Goal: Task Accomplishment & Management: Use online tool/utility

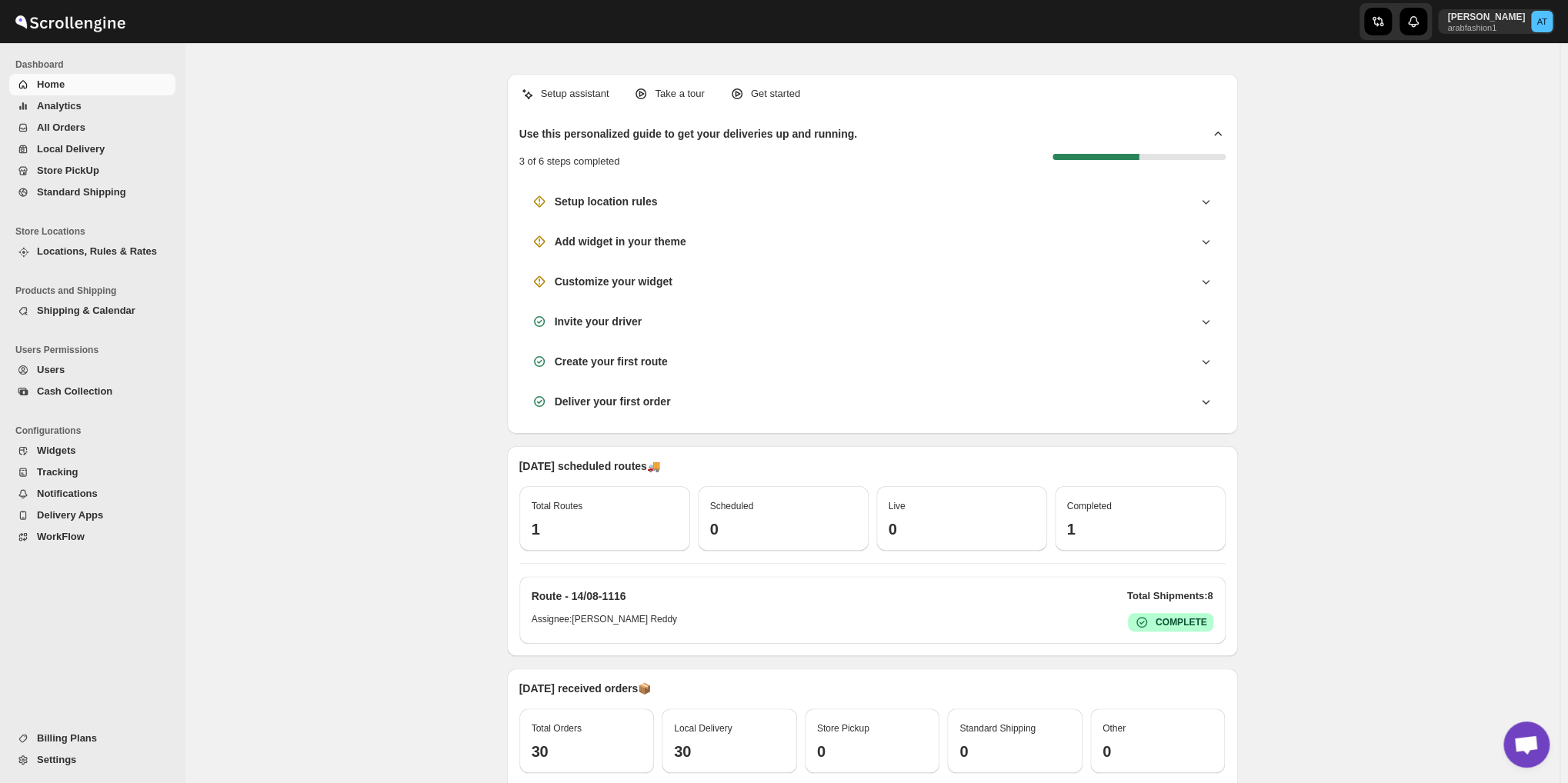
scroll to position [948, 0]
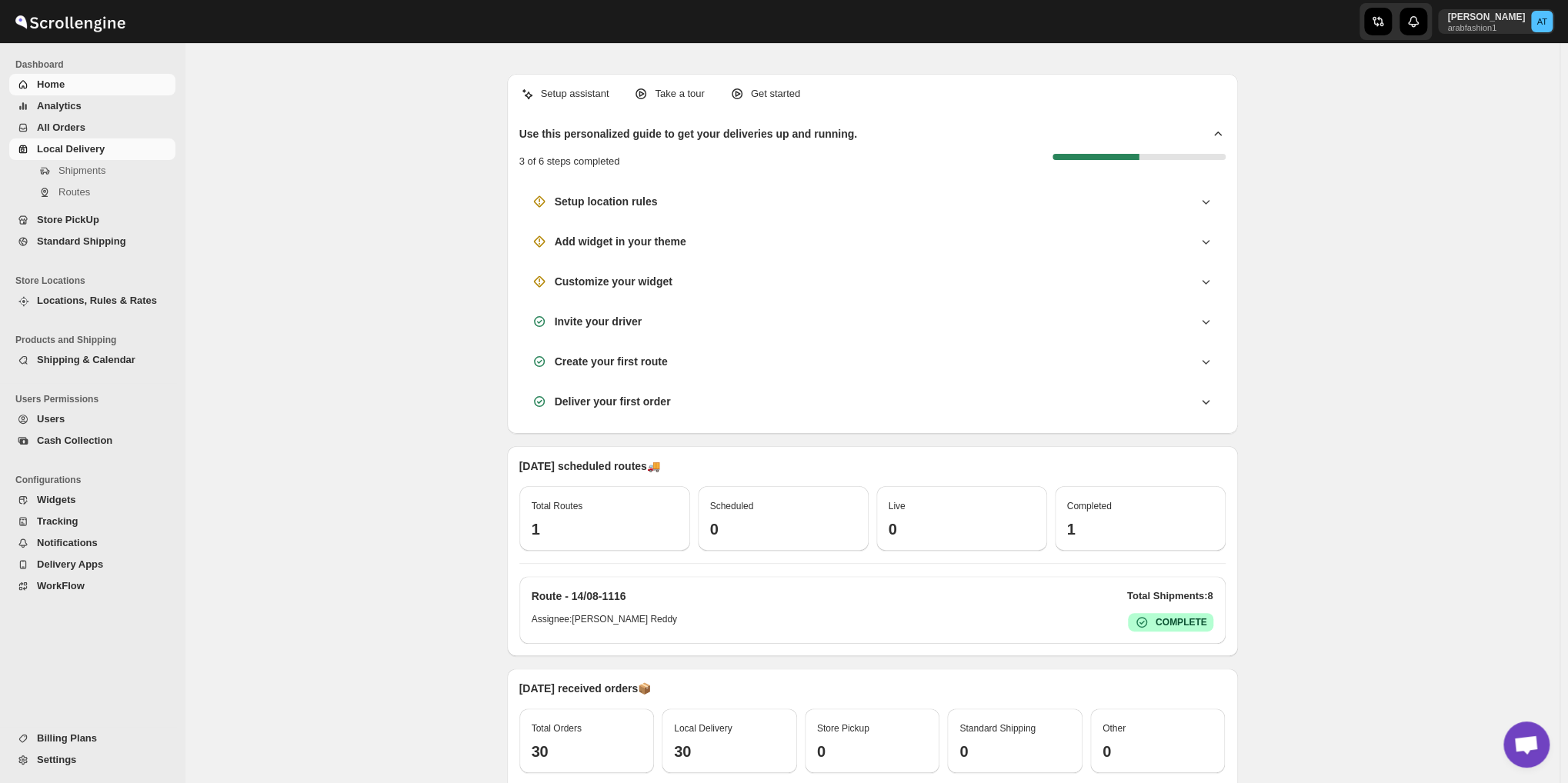
click at [59, 146] on span "Local Delivery" at bounding box center [70, 149] width 68 height 12
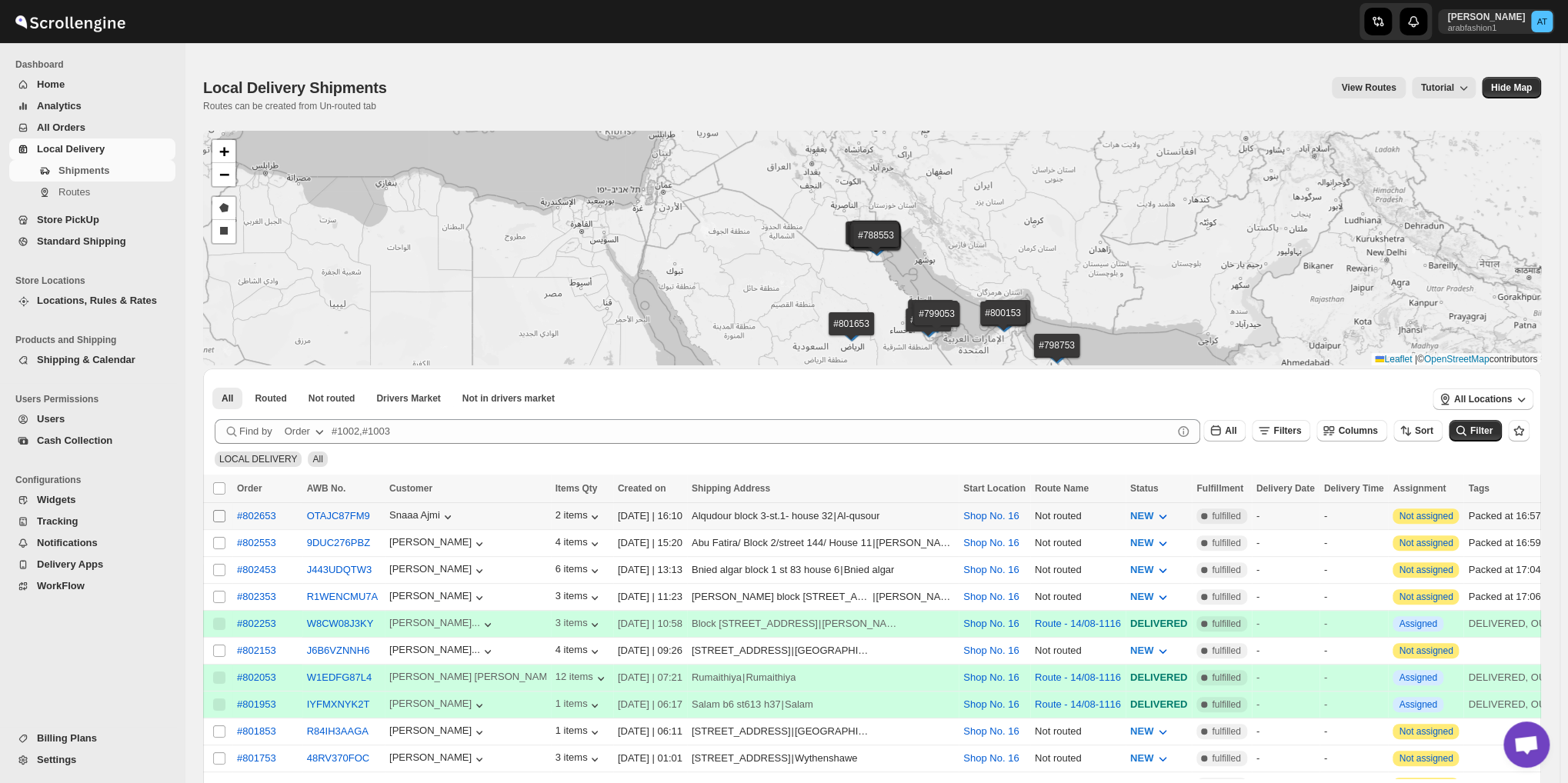
click at [216, 517] on input "Select shipment" at bounding box center [219, 516] width 12 height 12
checkbox input "true"
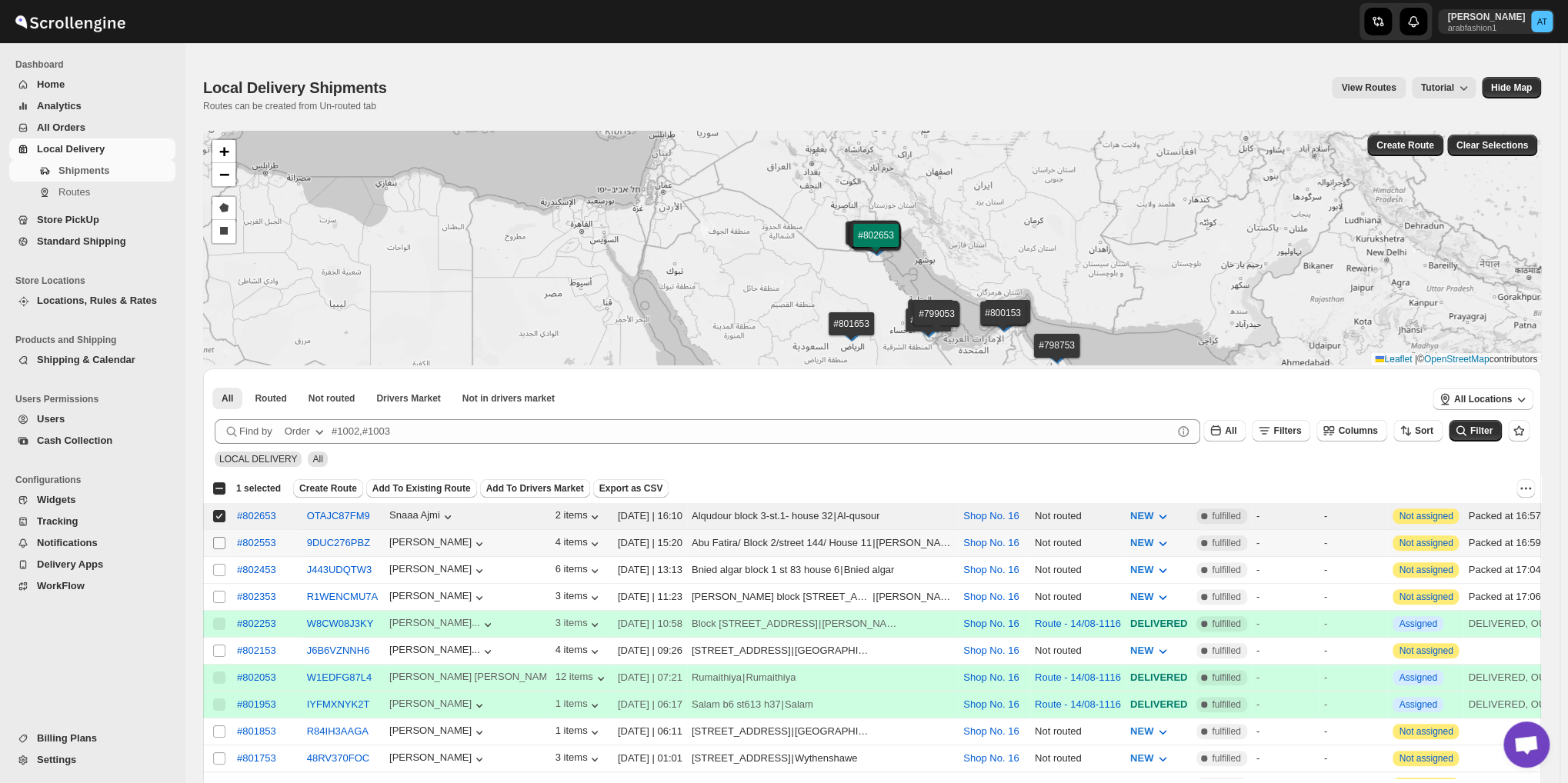
click at [215, 539] on input "Select shipment" at bounding box center [219, 543] width 12 height 12
checkbox input "true"
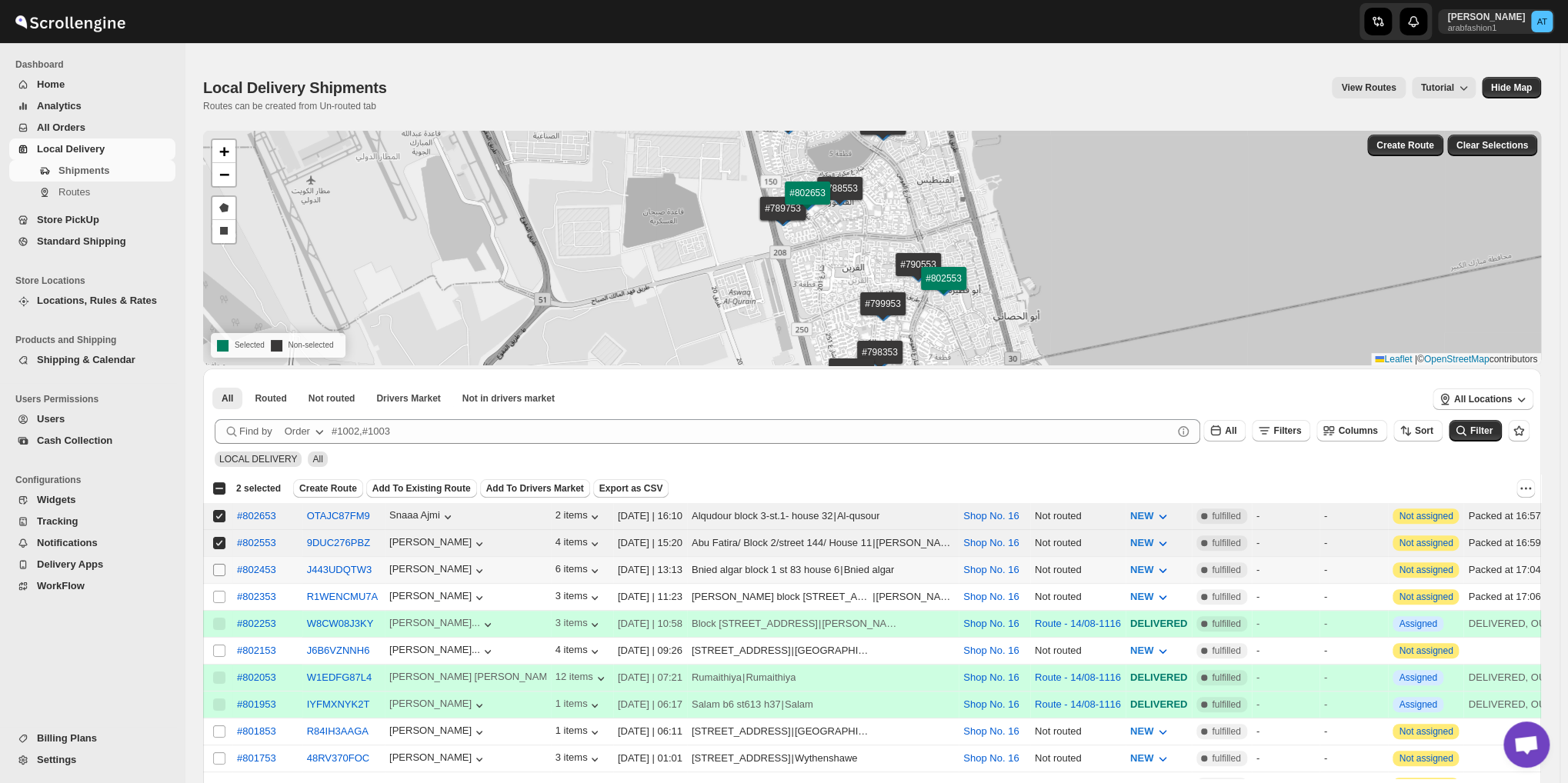
click at [217, 569] on input "Select shipment" at bounding box center [219, 570] width 12 height 12
checkbox input "true"
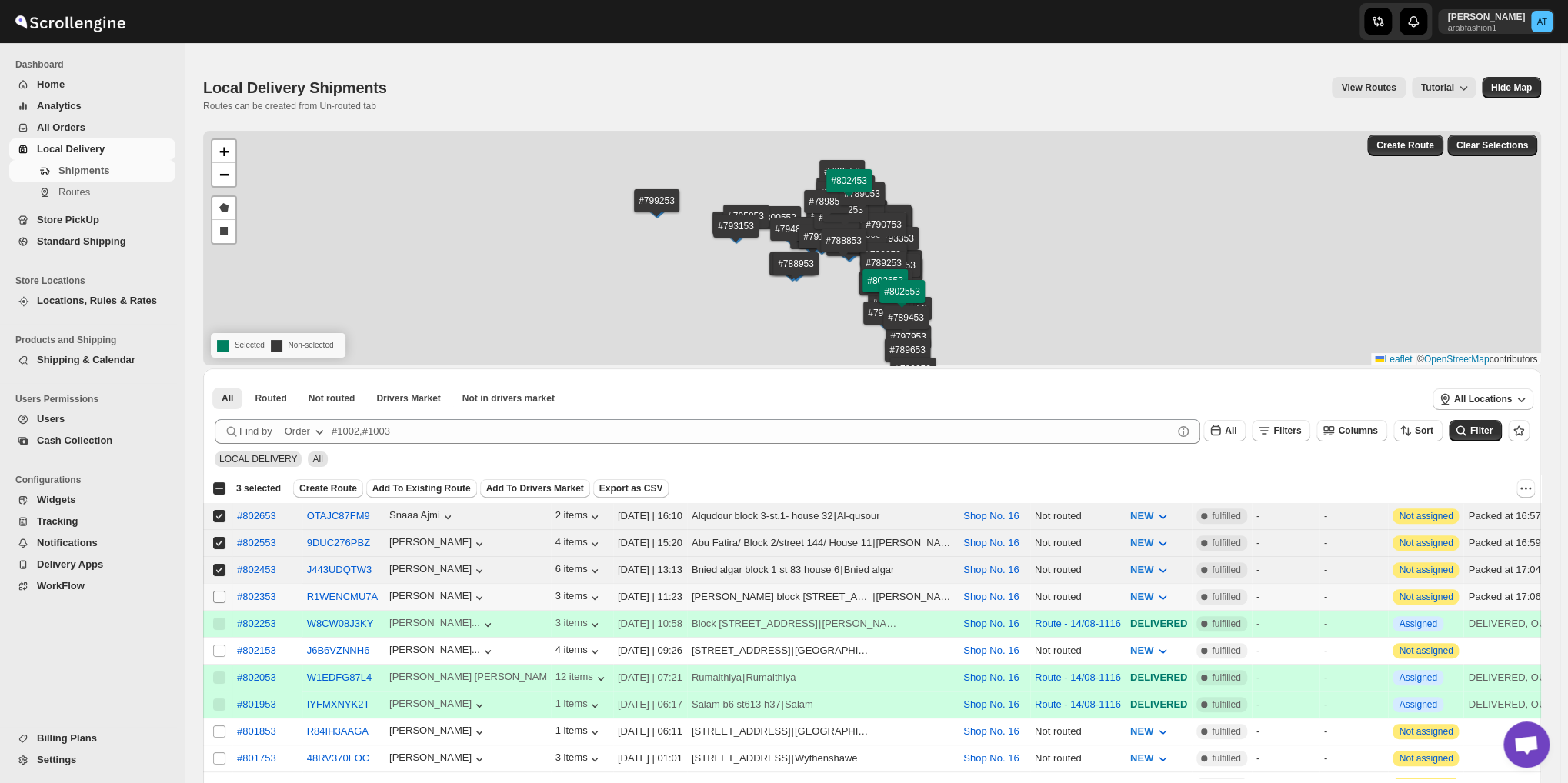
click at [218, 595] on input "Select shipment" at bounding box center [219, 597] width 12 height 12
checkbox input "true"
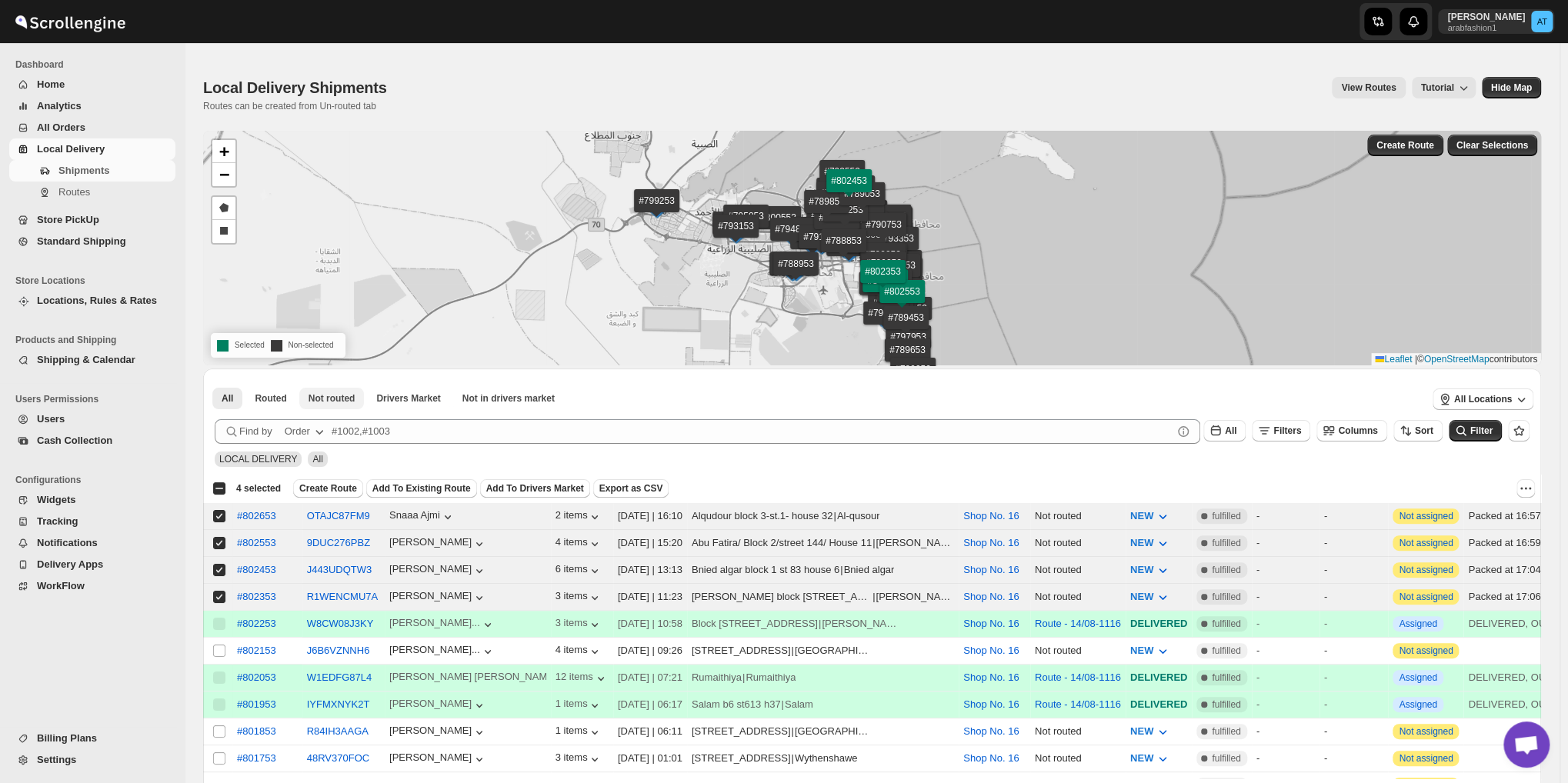
click at [329, 397] on span "Not routed" at bounding box center [331, 398] width 47 height 12
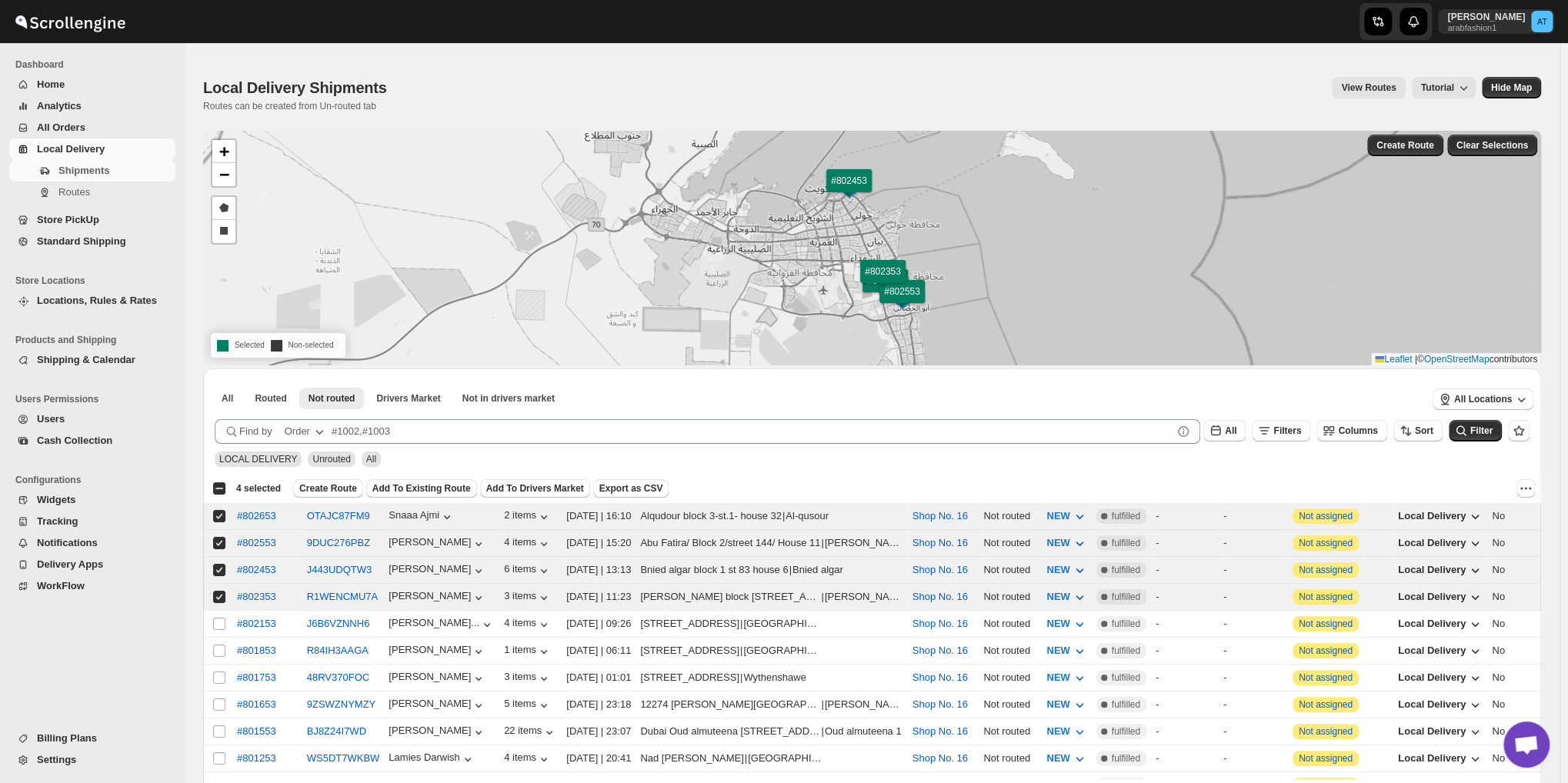
click at [340, 478] on div "Select all 18 shipments 4 selected Create Route Add To Existing Route Add To Dr…" at bounding box center [872, 488] width 1338 height 28
click at [332, 487] on span "Create Route" at bounding box center [328, 488] width 58 height 12
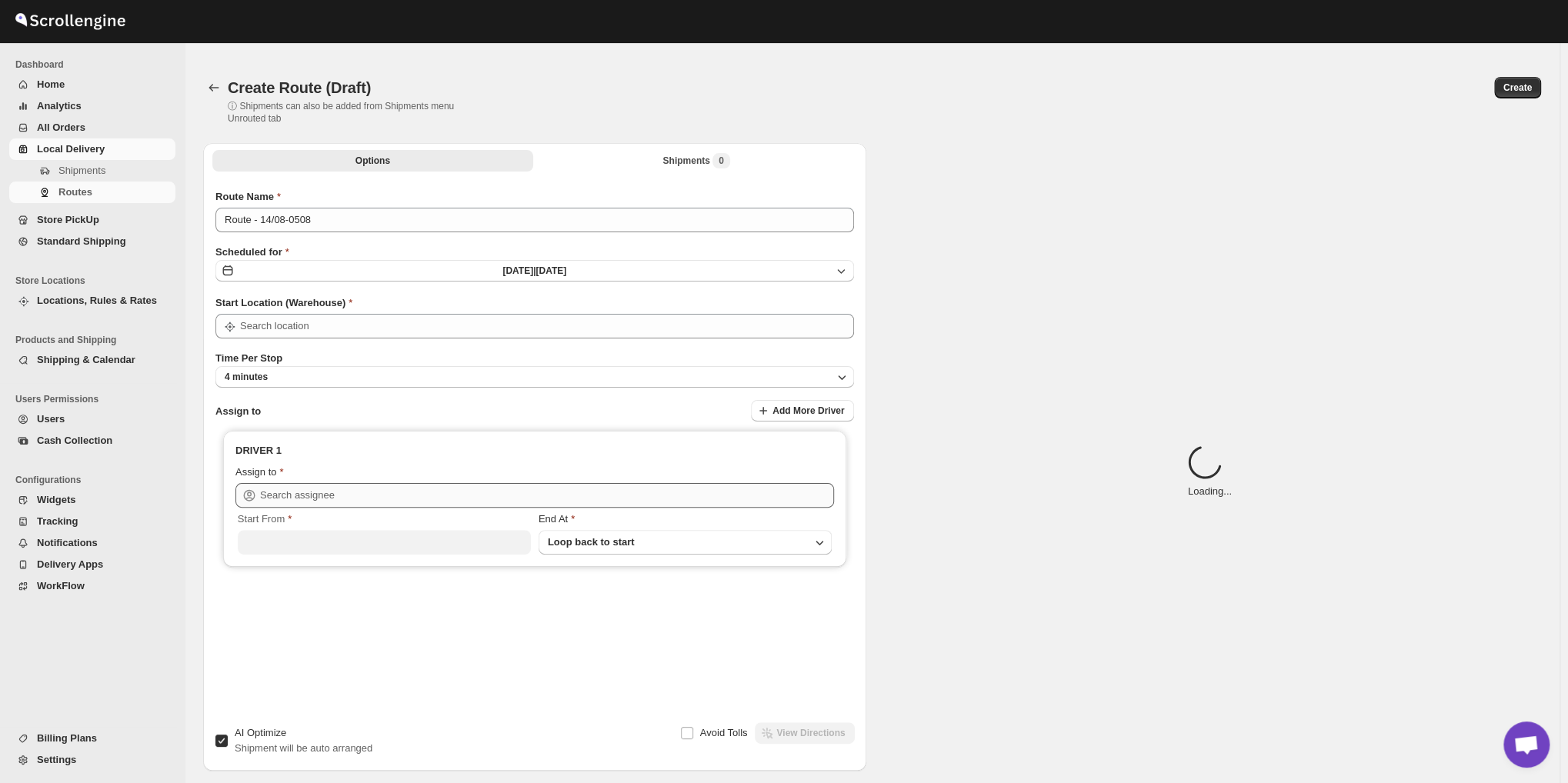
type input "Route - 14/08-0508"
type input "Shop No. 16"
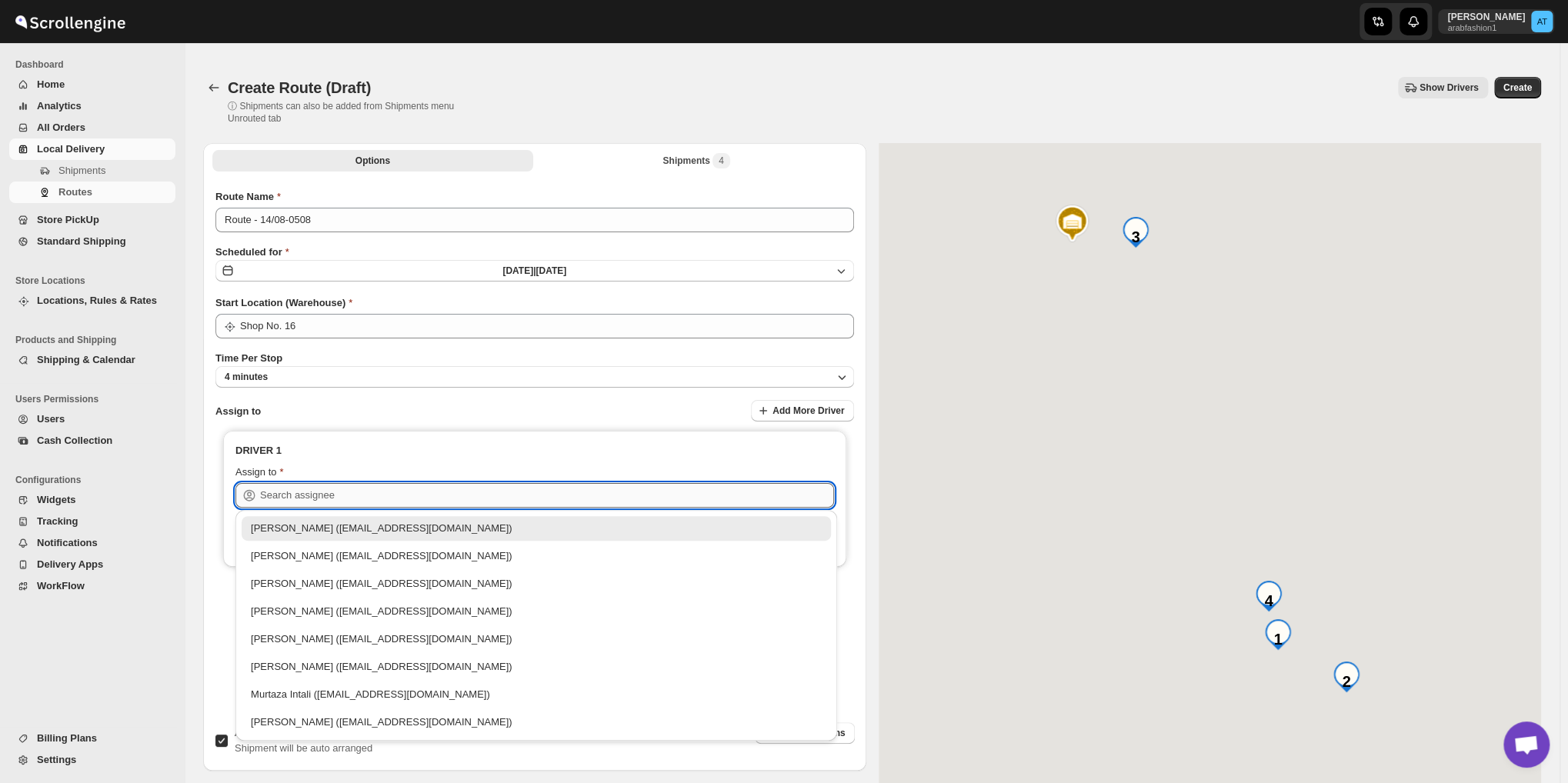
click at [385, 486] on input "text" at bounding box center [547, 495] width 574 height 25
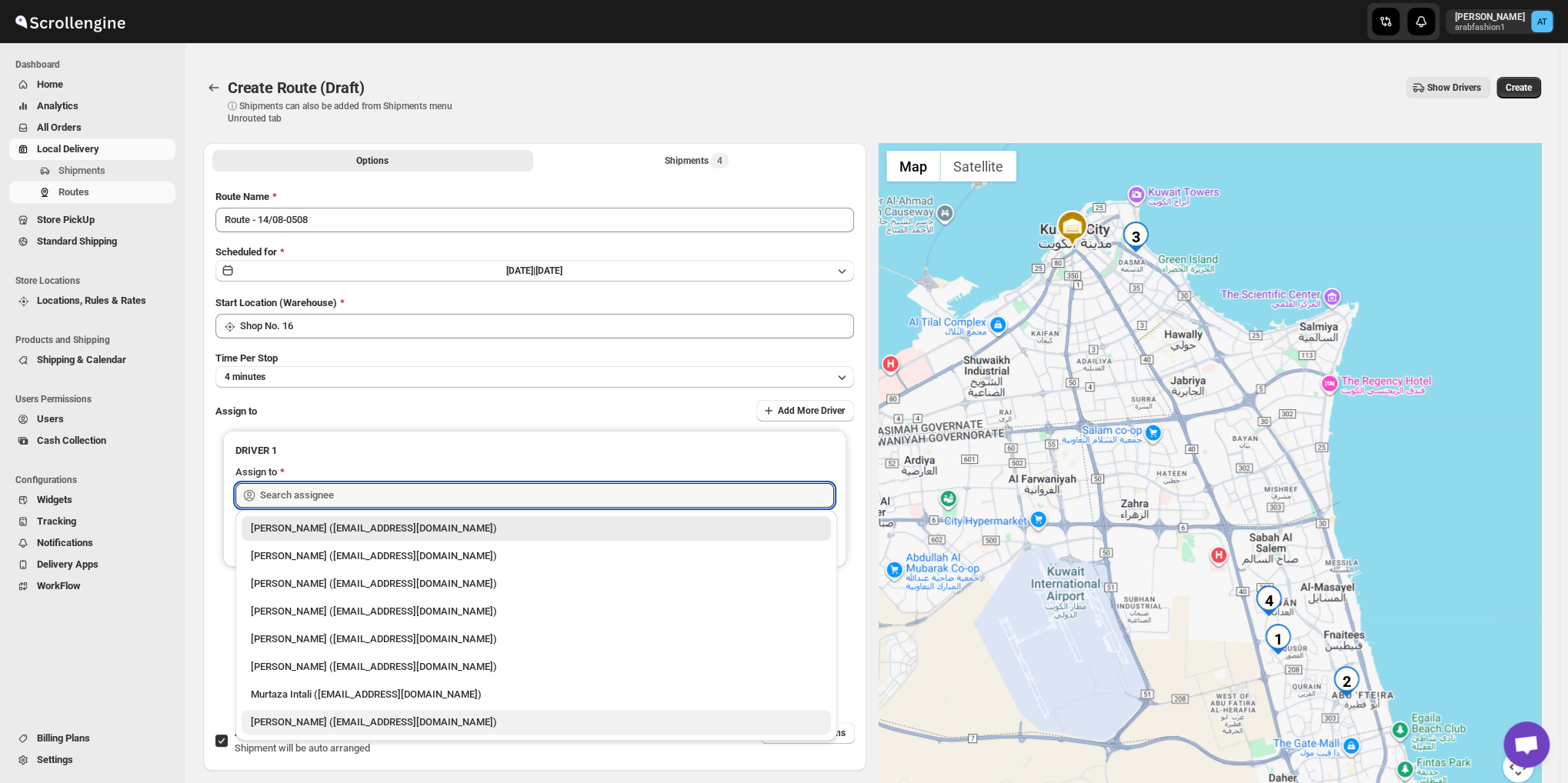
click at [296, 729] on div "[PERSON_NAME] ([EMAIL_ADDRESS][DOMAIN_NAME])" at bounding box center [536, 723] width 570 height 15
type input "[PERSON_NAME] ([EMAIL_ADDRESS][DOMAIN_NAME])"
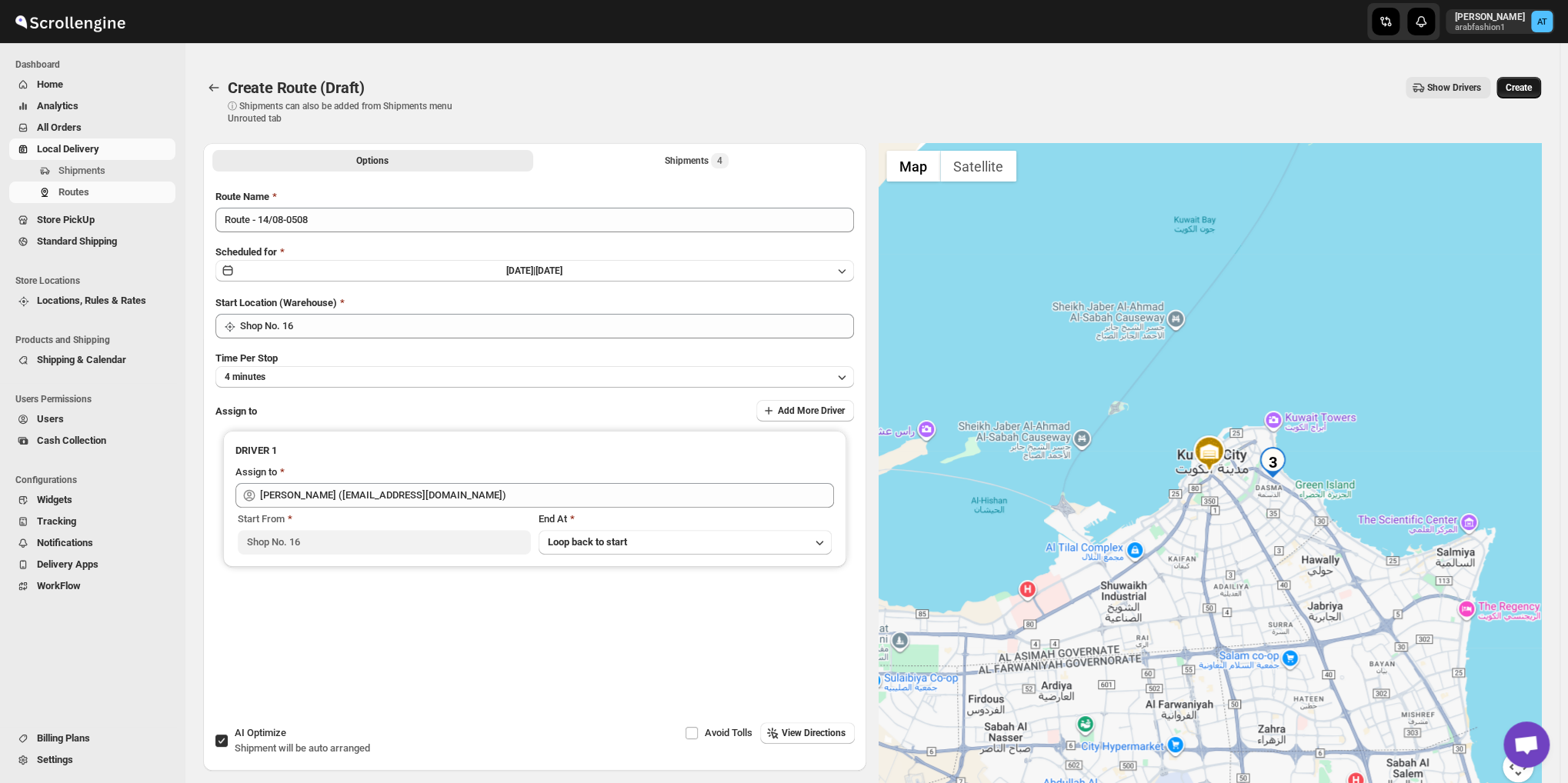
click at [1526, 87] on span "Create" at bounding box center [1518, 87] width 26 height 12
